Goal: Task Accomplishment & Management: Manage account settings

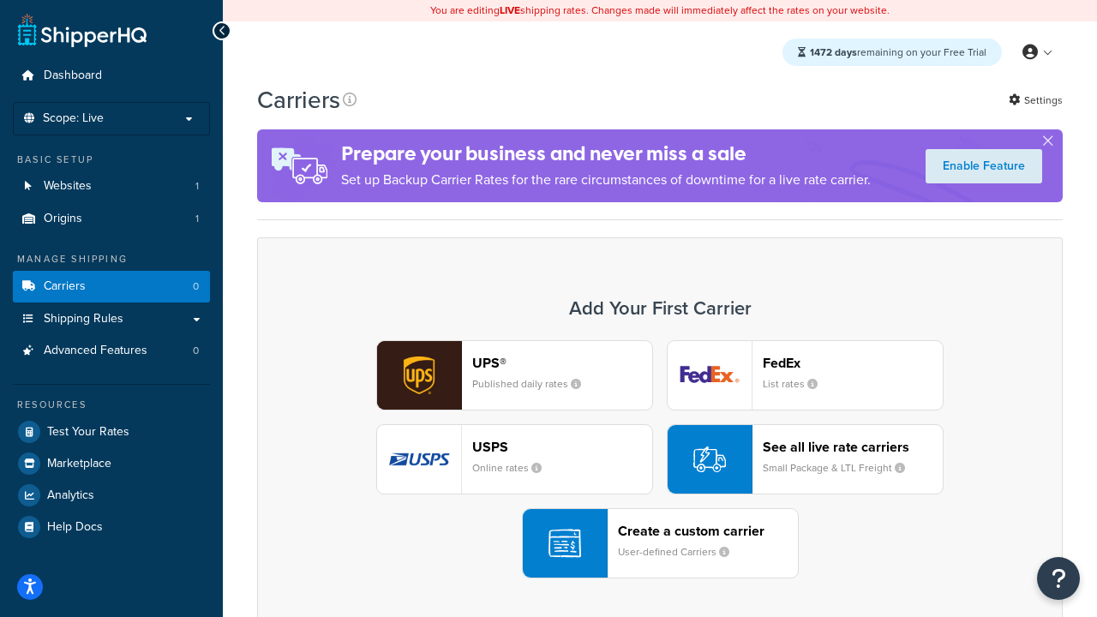
click at [660, 459] on div "UPS® Published daily rates FedEx List rates USPS Online rates See all live rate…" at bounding box center [659, 459] width 769 height 238
click at [852, 362] on header "FedEx" at bounding box center [852, 363] width 180 height 16
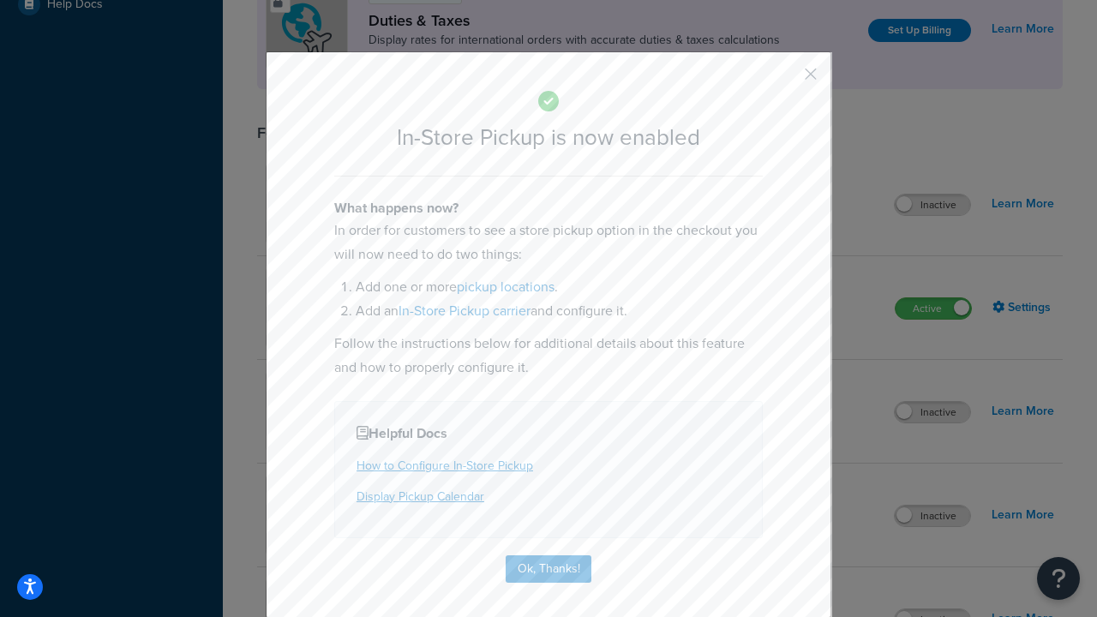
click at [785, 80] on button "button" at bounding box center [785, 80] width 4 height 4
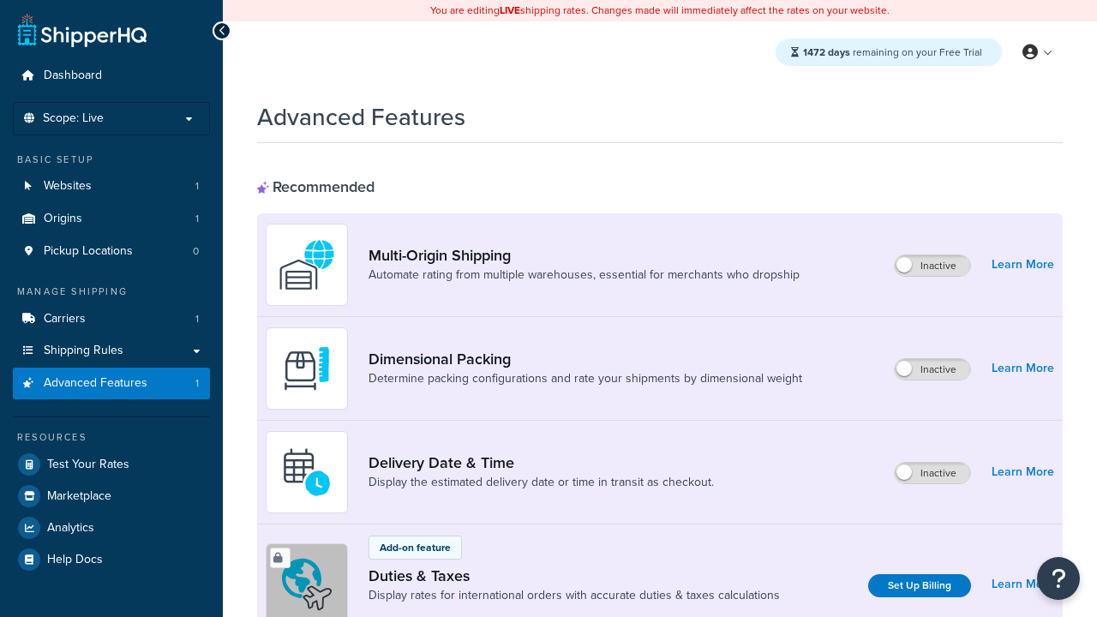
scroll to position [555, 0]
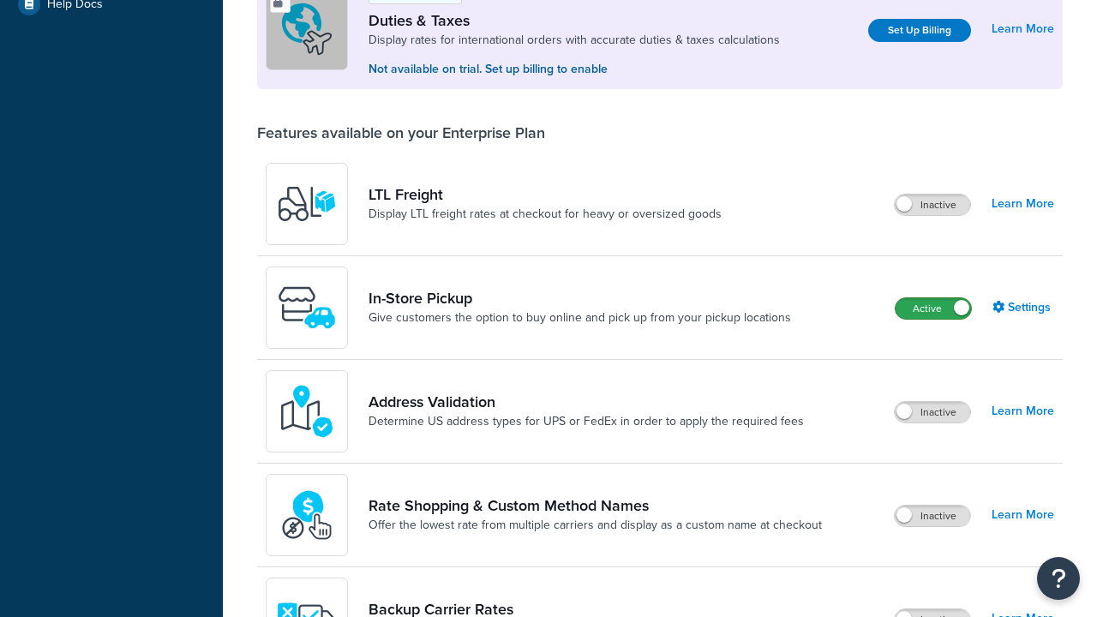
click at [933, 308] on label "Active" at bounding box center [932, 308] width 75 height 21
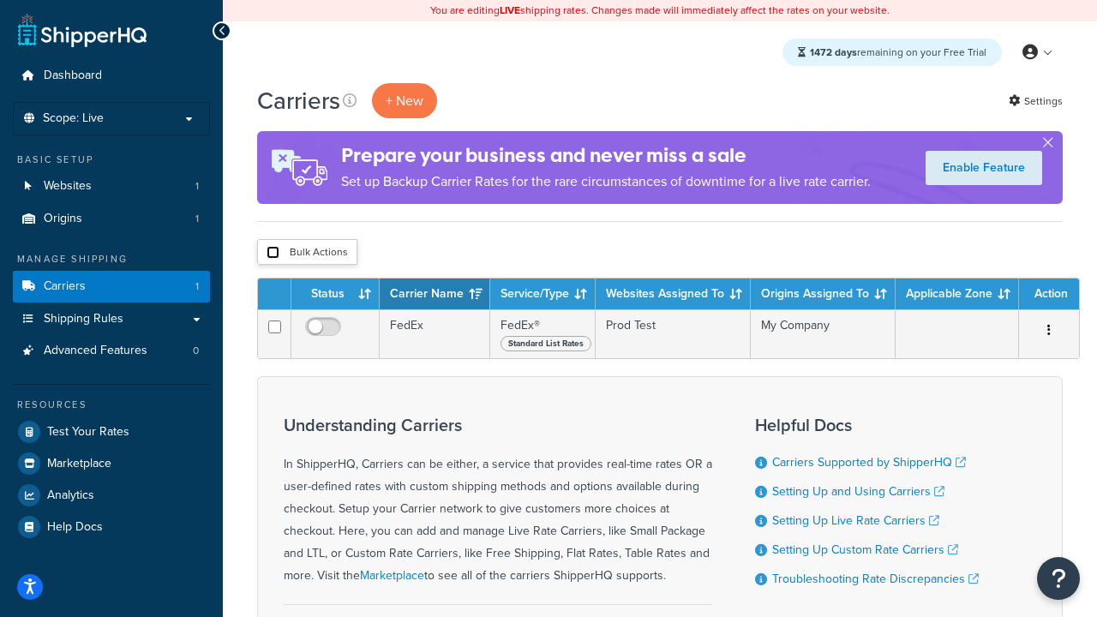
click at [272, 253] on input "checkbox" at bounding box center [272, 252] width 13 height 13
checkbox input "true"
click at [0, 0] on button "Delete" at bounding box center [0, 0] width 0 height 0
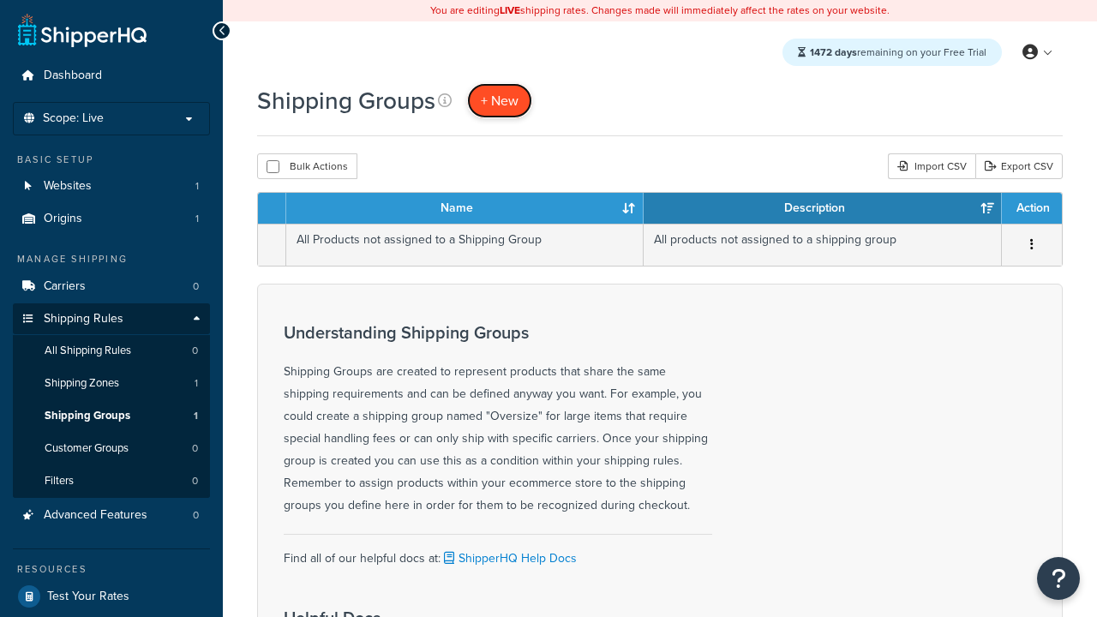
click at [499, 100] on span "+ New" at bounding box center [500, 101] width 38 height 20
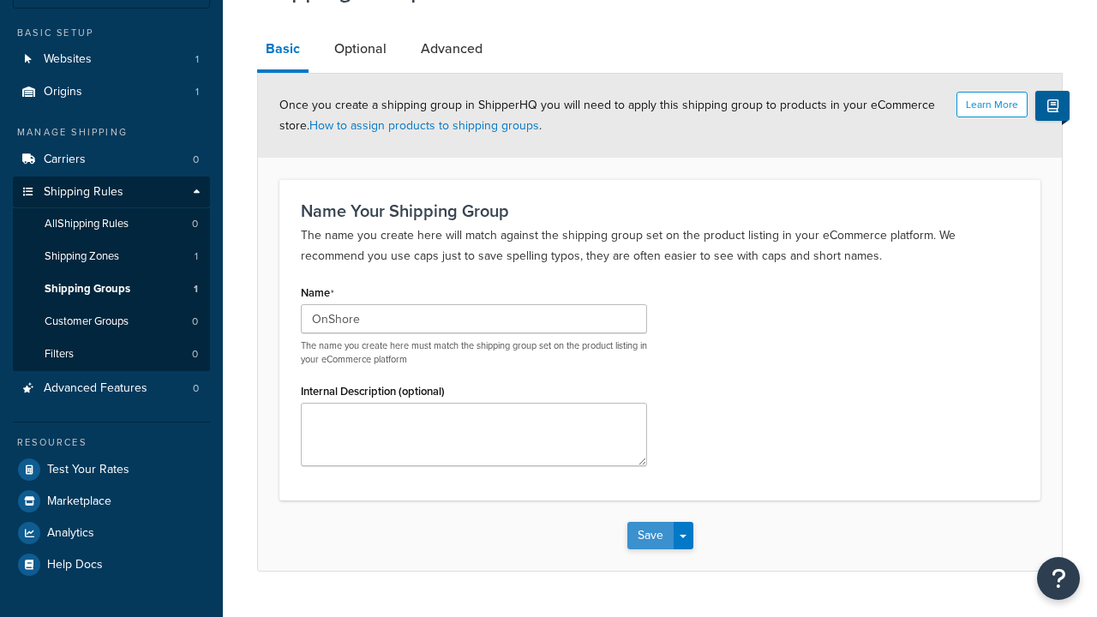
type input "OnShore"
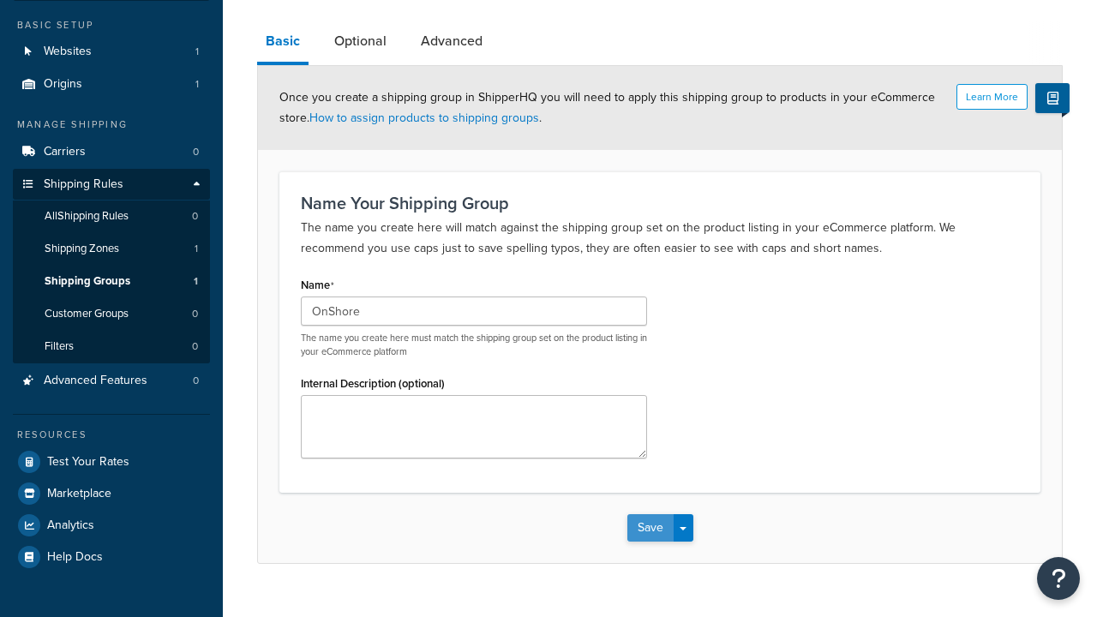
click at [649, 514] on button "Save" at bounding box center [650, 527] width 46 height 27
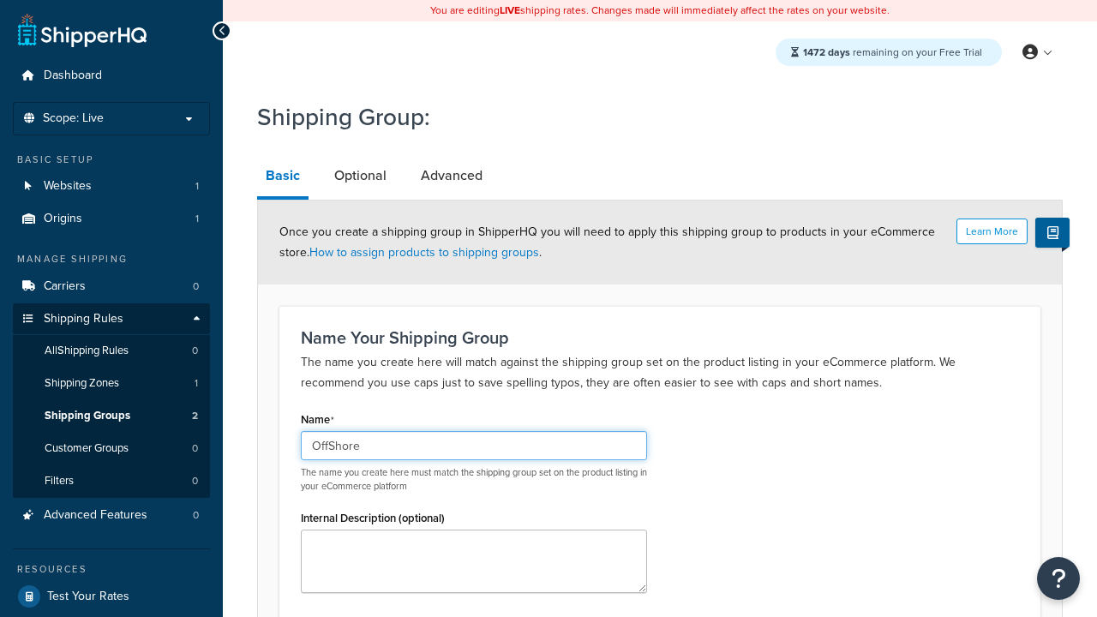
type input "OffShore"
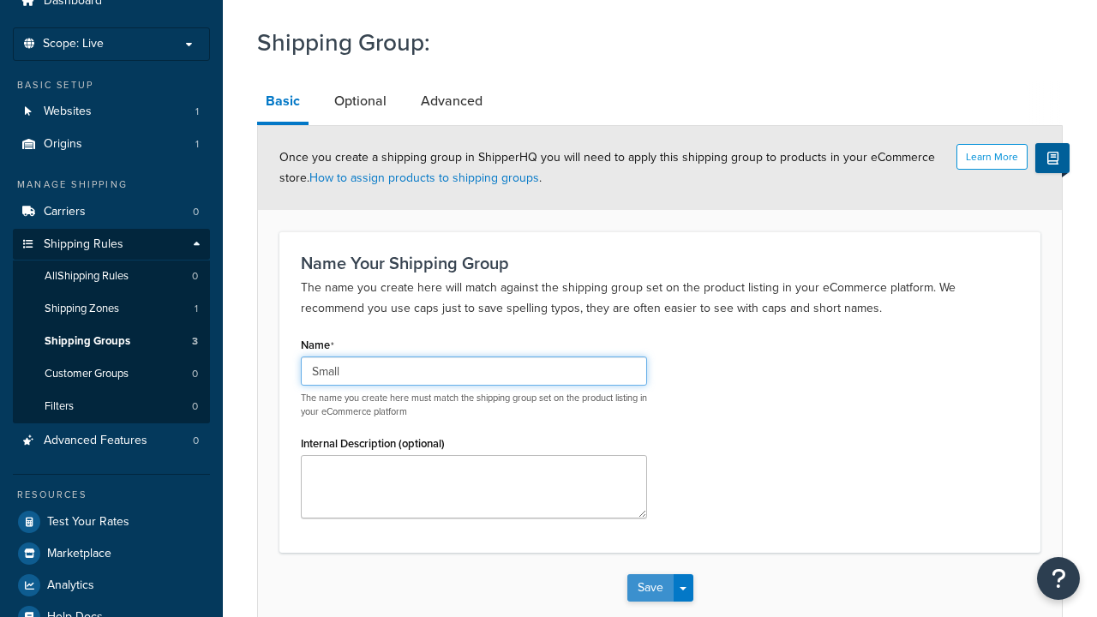
type input "Small"
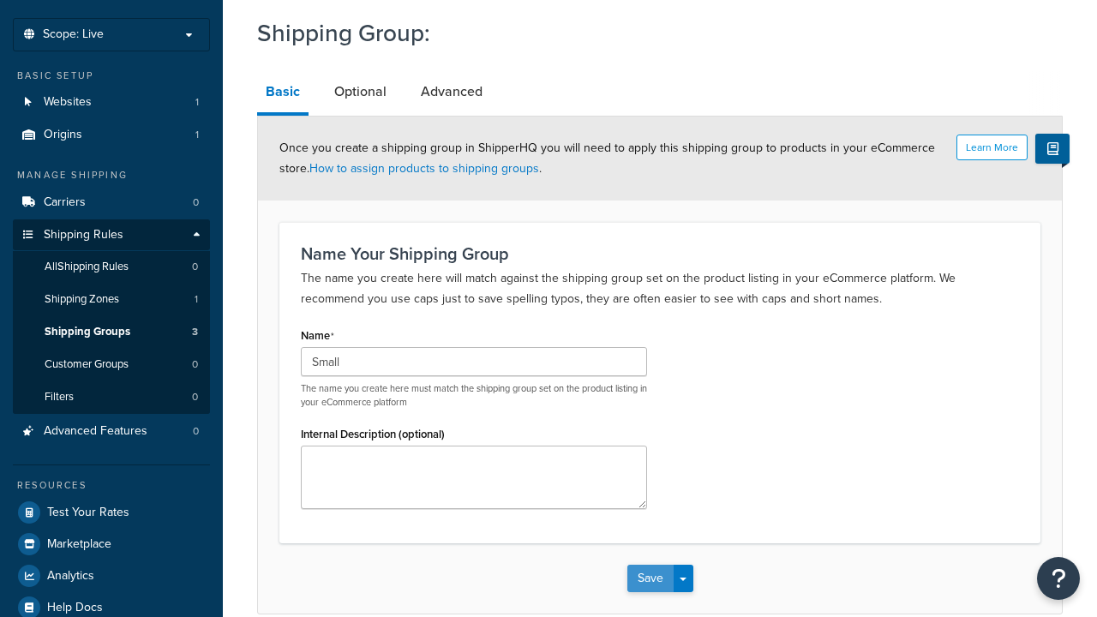
click at [649, 565] on button "Save" at bounding box center [650, 578] width 46 height 27
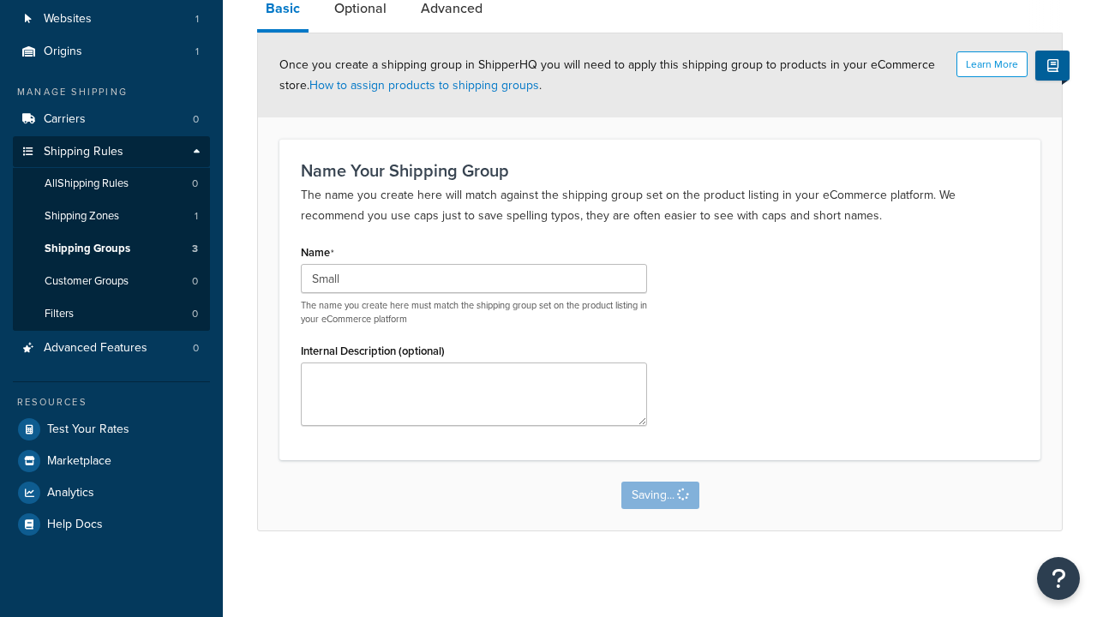
scroll to position [0, 0]
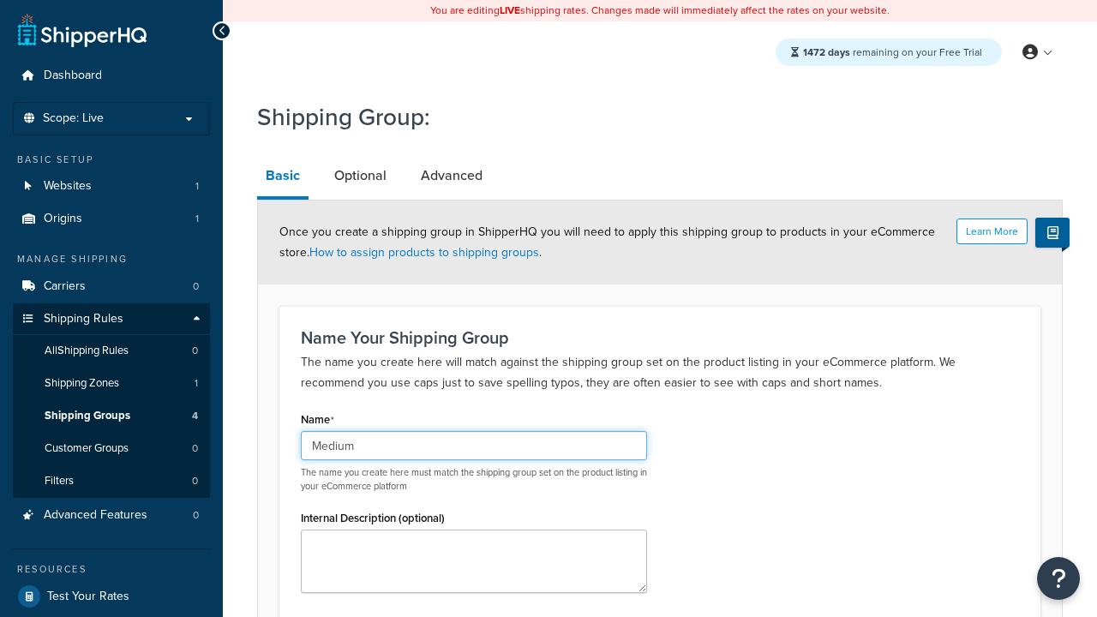
scroll to position [168, 0]
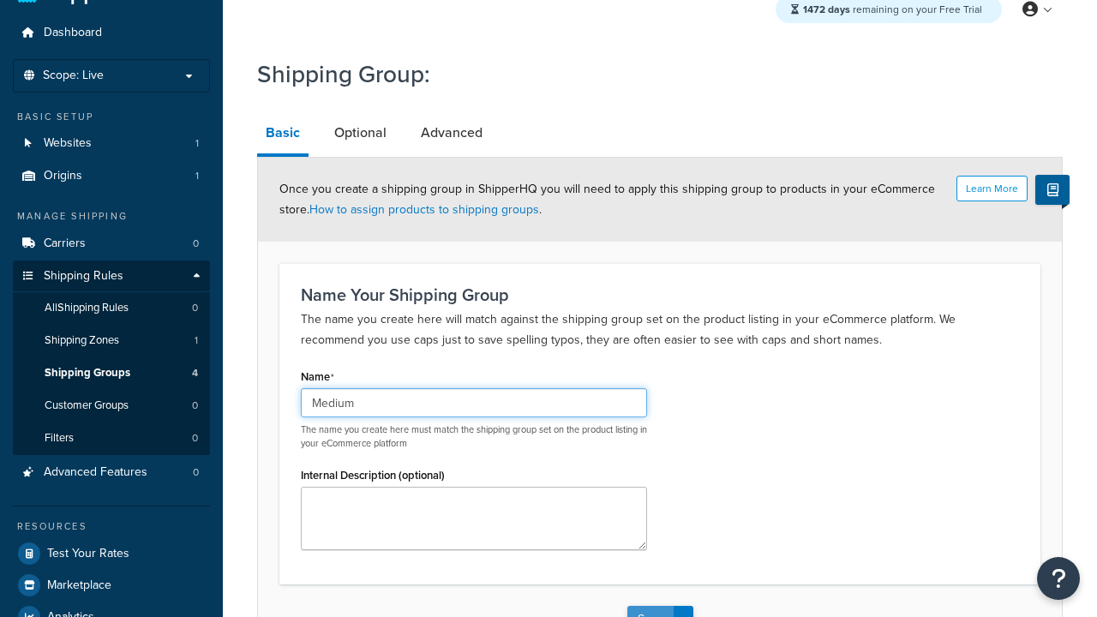
type input "Medium"
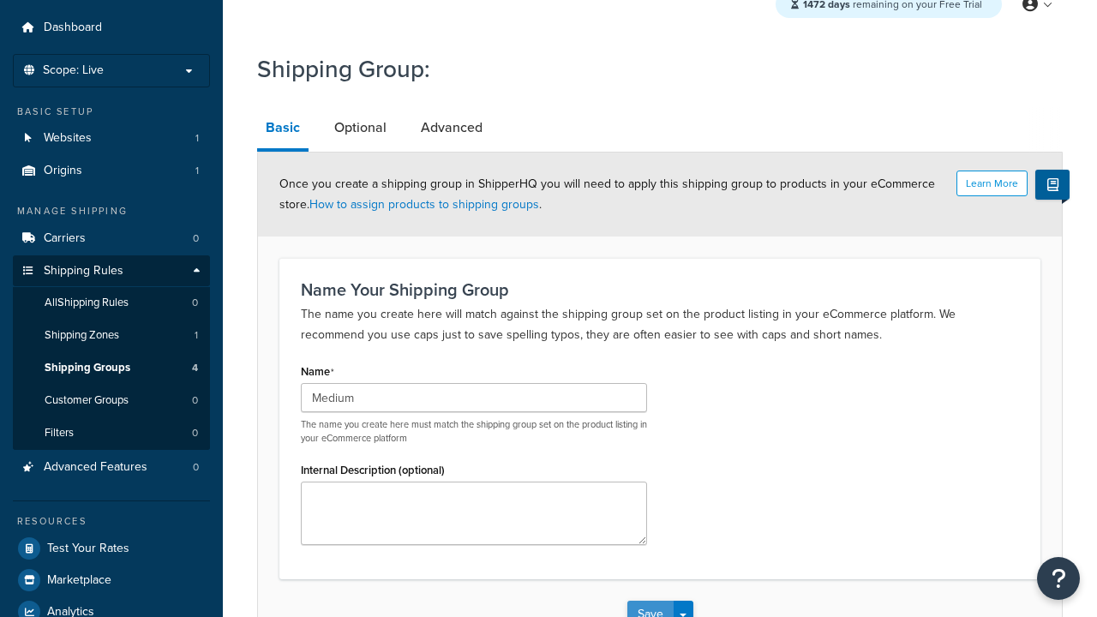
click at [649, 601] on button "Save" at bounding box center [650, 614] width 46 height 27
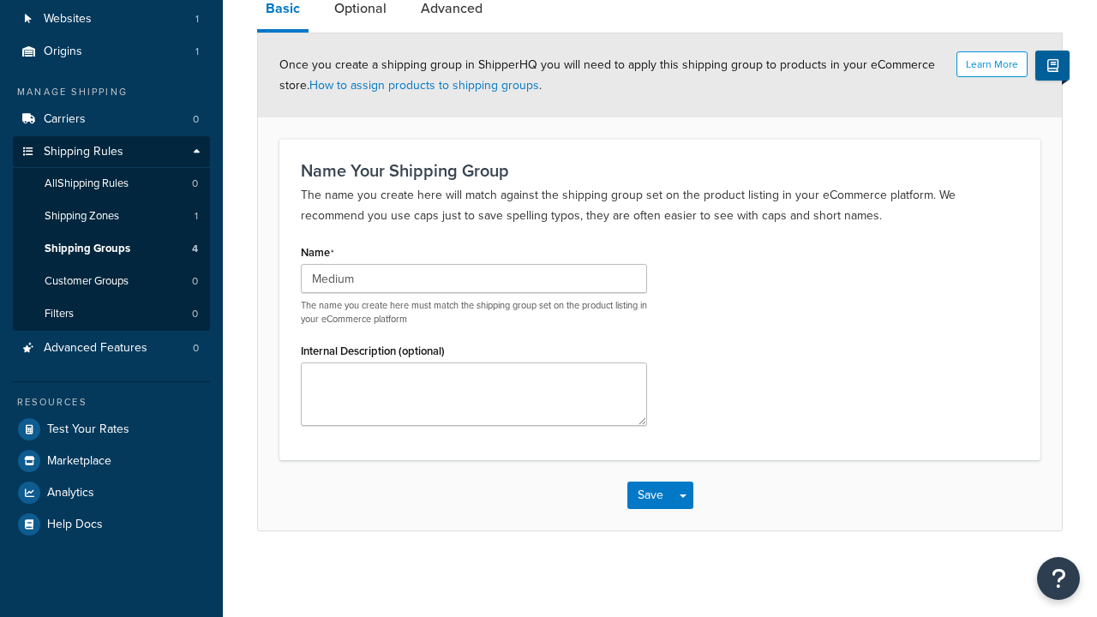
scroll to position [0, 0]
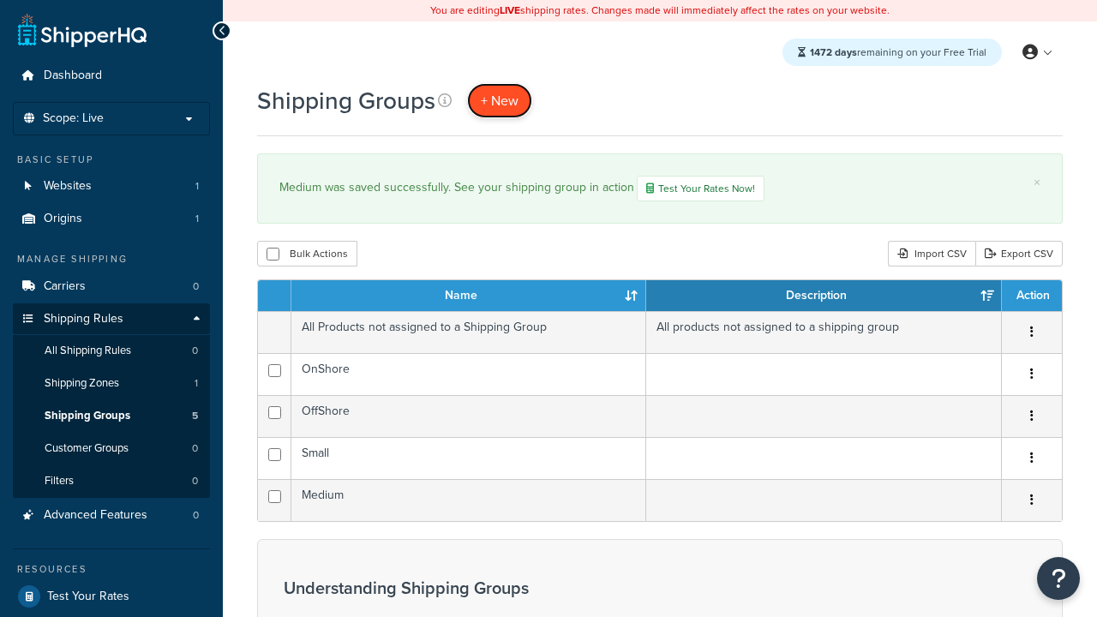
click at [499, 100] on span "+ New" at bounding box center [500, 101] width 38 height 20
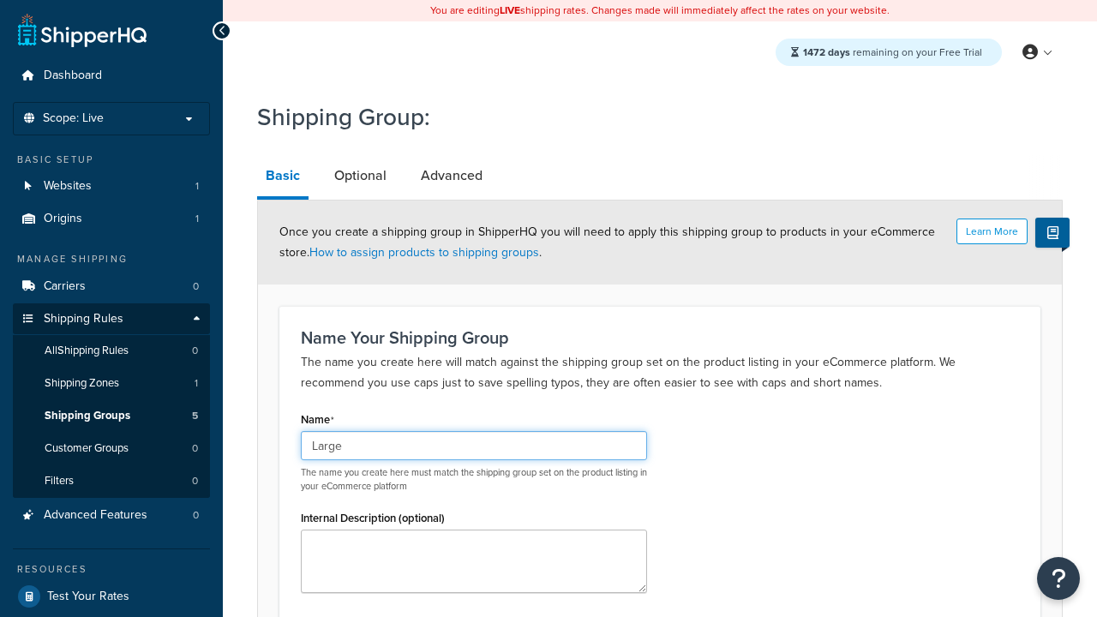
scroll to position [168, 0]
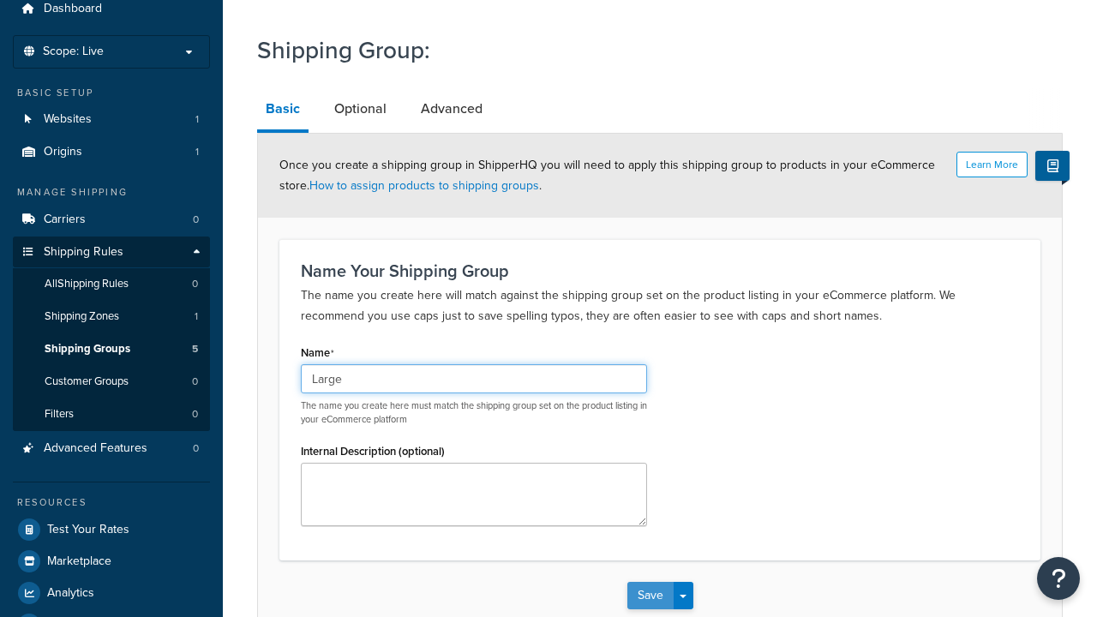
type input "Large"
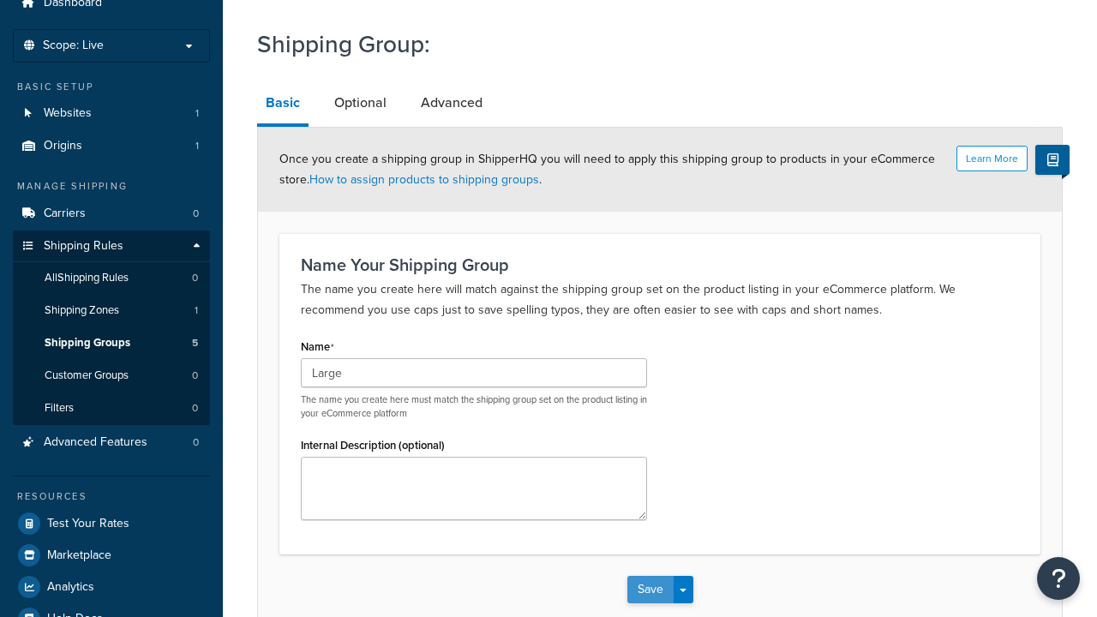
click at [649, 576] on button "Save" at bounding box center [650, 589] width 46 height 27
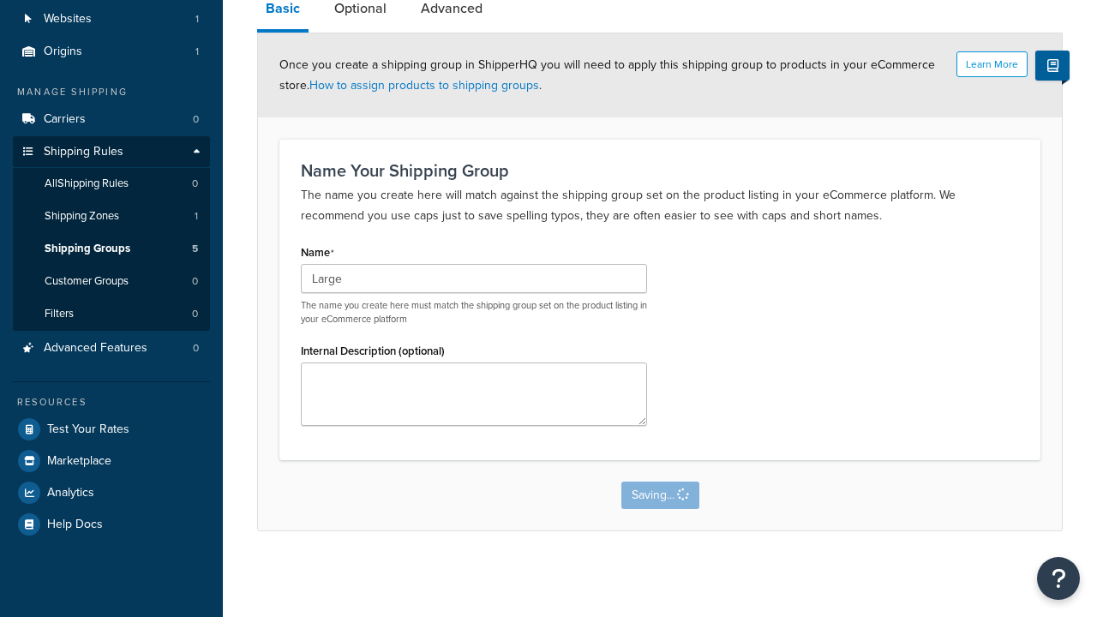
scroll to position [0, 0]
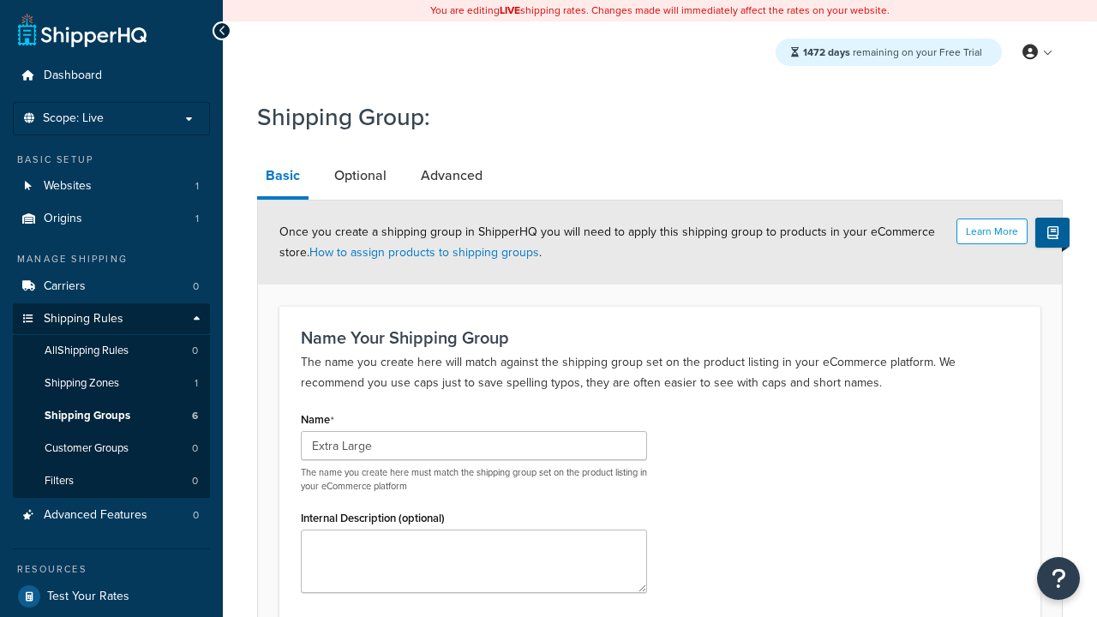
scroll to position [168, 0]
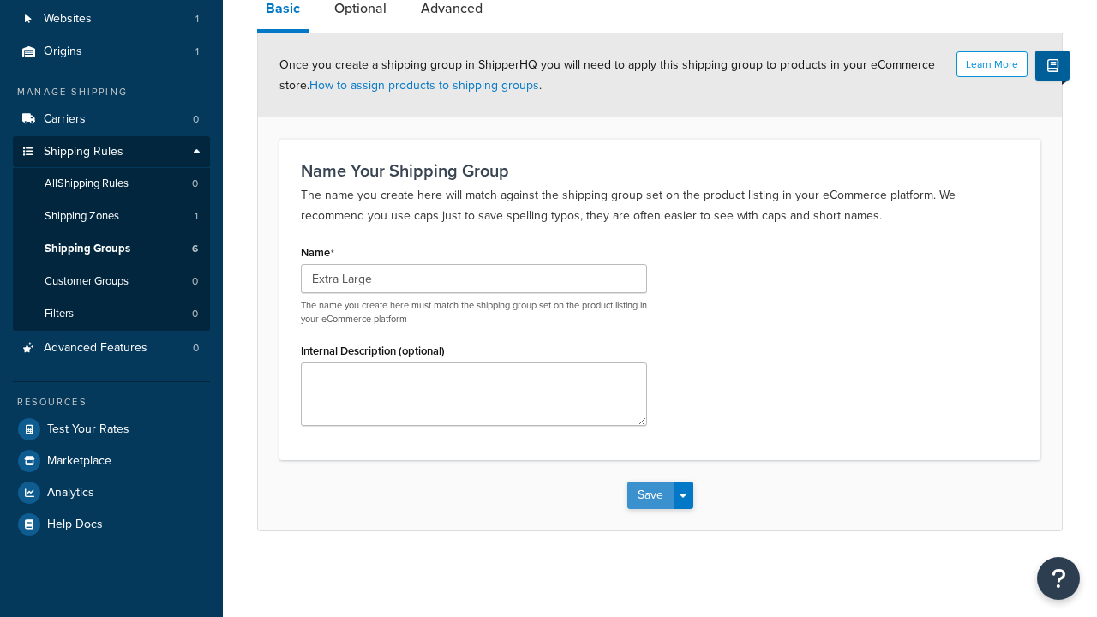
type input "Extra Large"
click at [649, 495] on button "Save" at bounding box center [650, 494] width 46 height 27
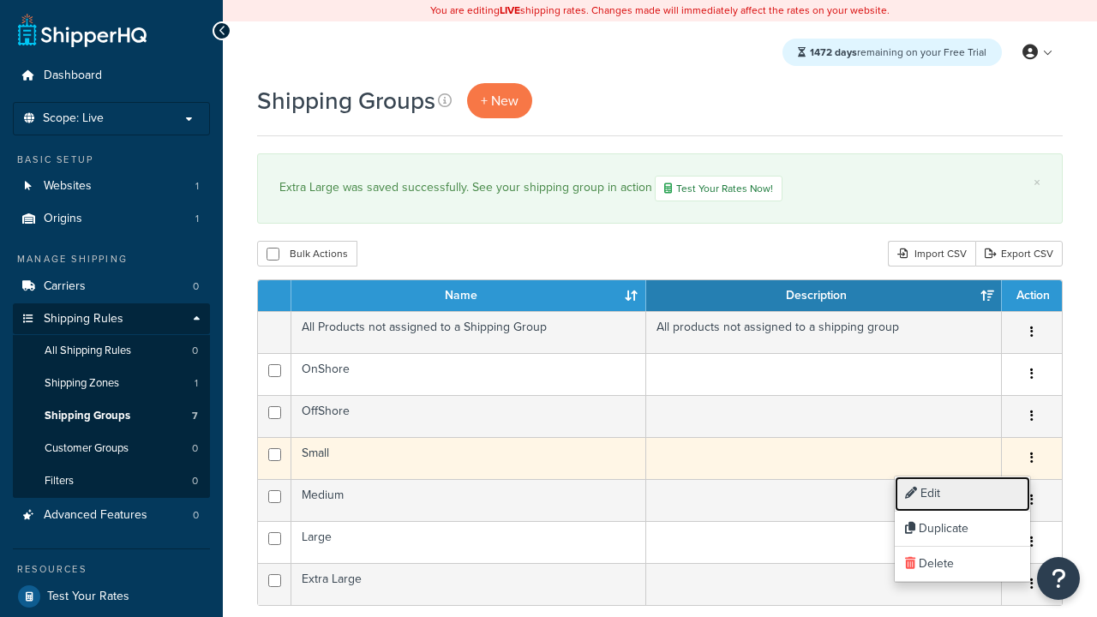
click at [961, 493] on link "Edit" at bounding box center [961, 493] width 135 height 35
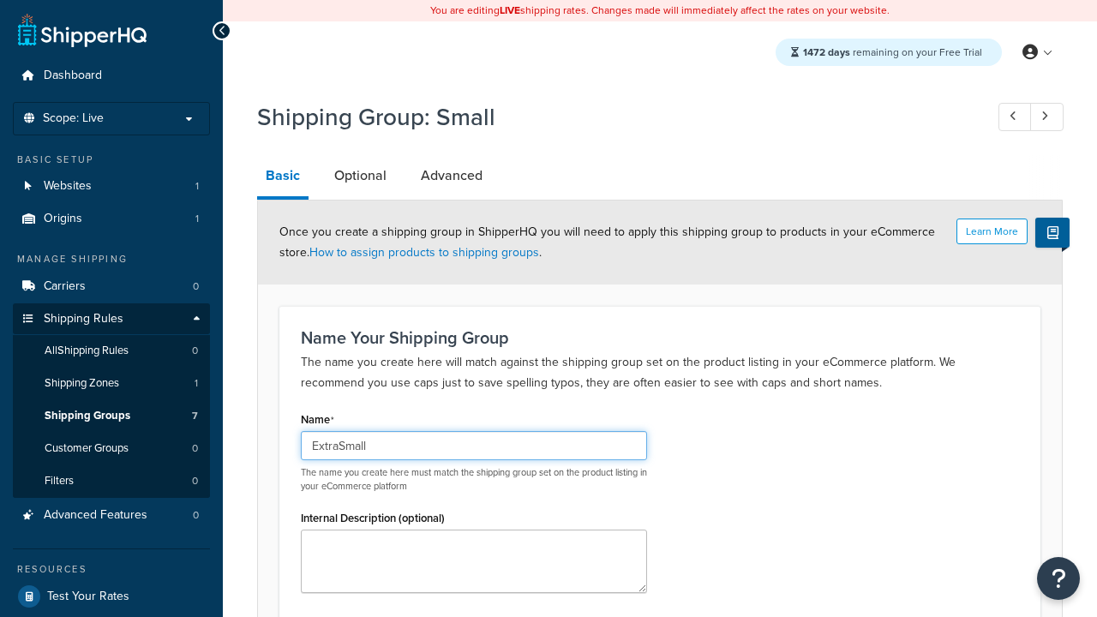
scroll to position [168, 0]
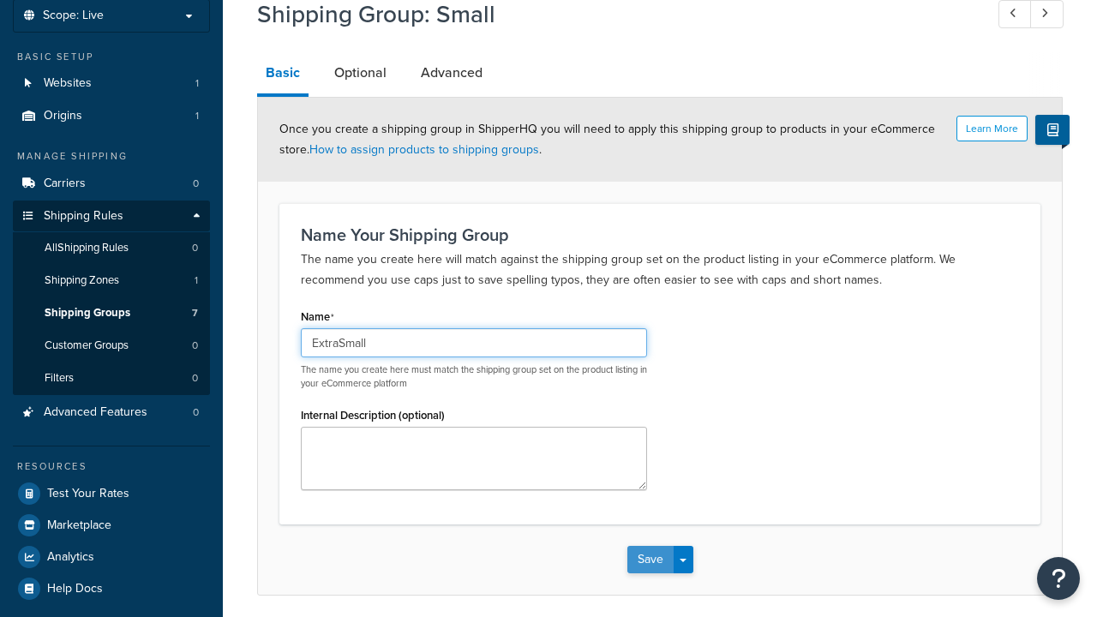
type input "ExtraSmall"
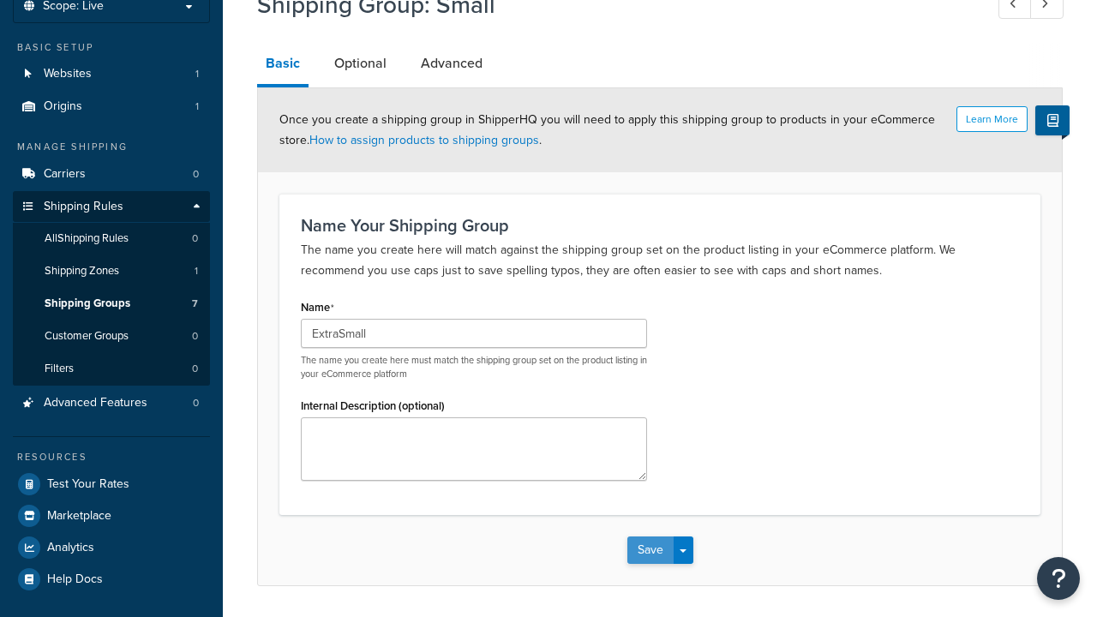
click at [649, 536] on button "Save" at bounding box center [650, 549] width 46 height 27
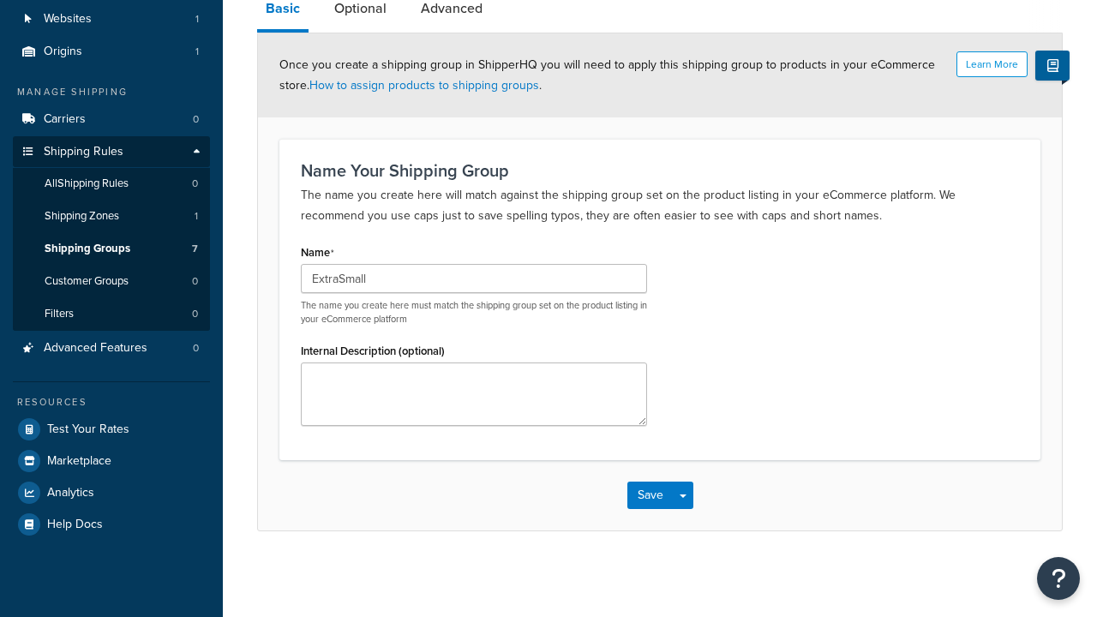
scroll to position [0, 0]
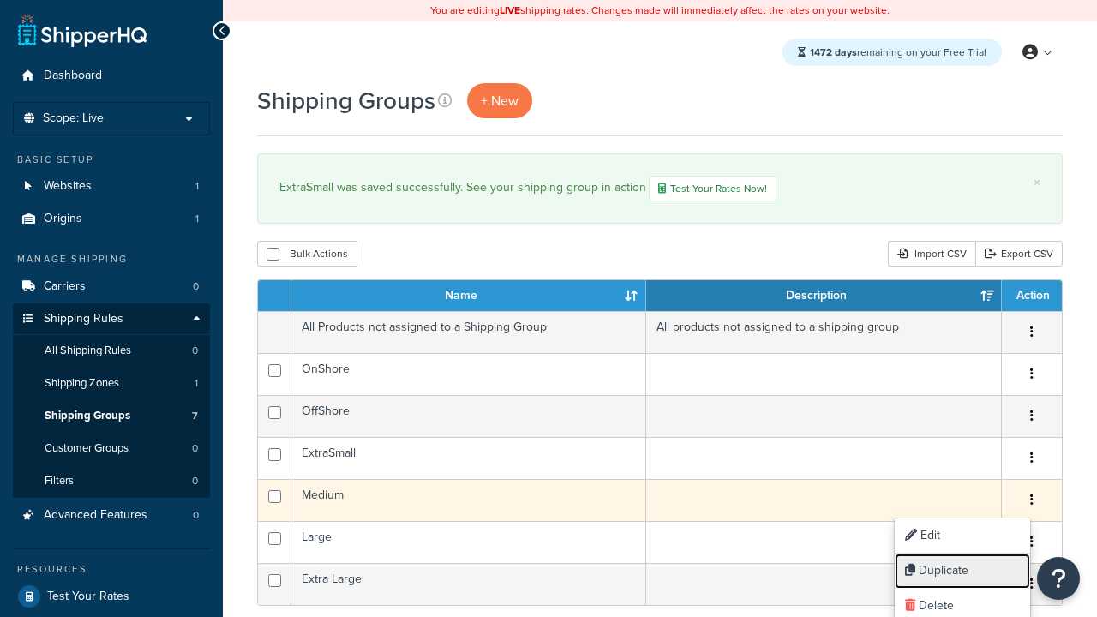
click at [961, 571] on link "Duplicate" at bounding box center [961, 570] width 135 height 35
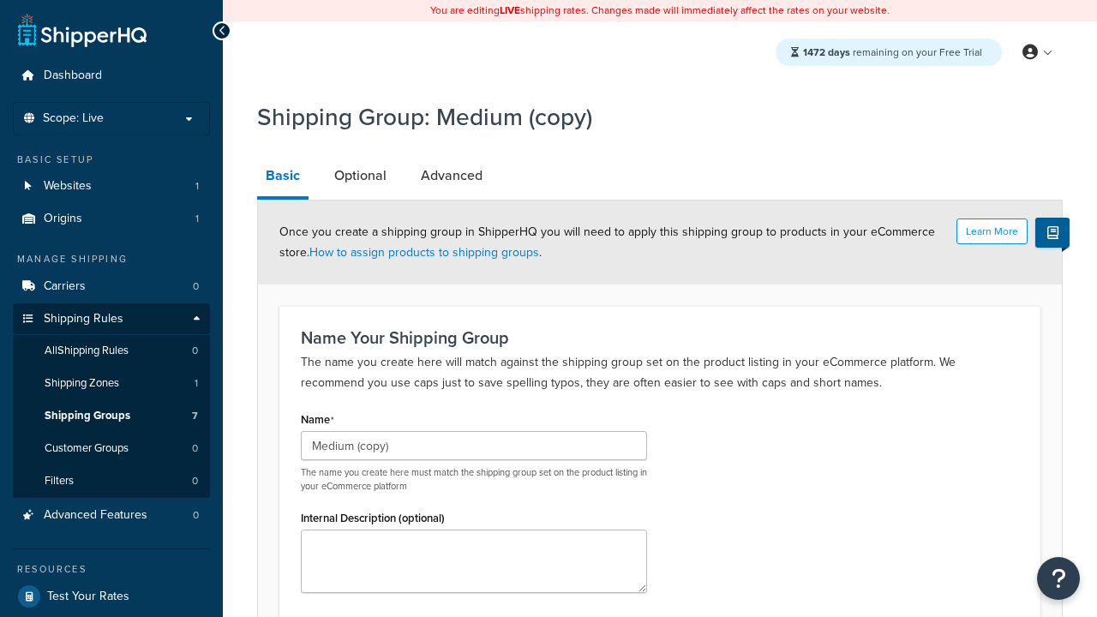
scroll to position [168, 0]
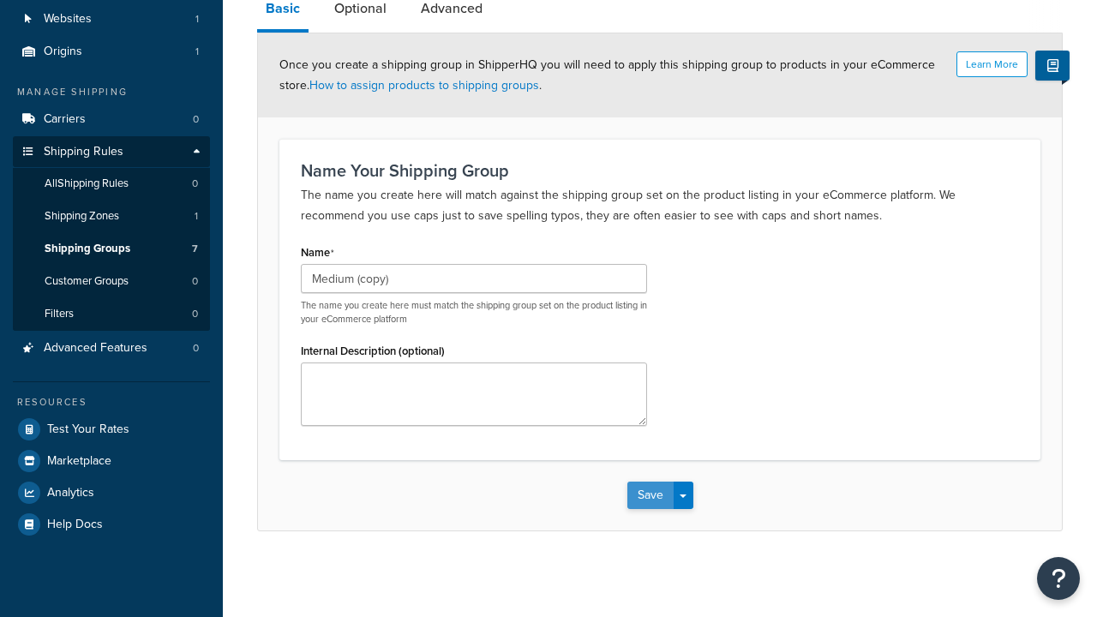
click at [649, 495] on button "Save" at bounding box center [650, 494] width 46 height 27
